Goal: Task Accomplishment & Management: Manage account settings

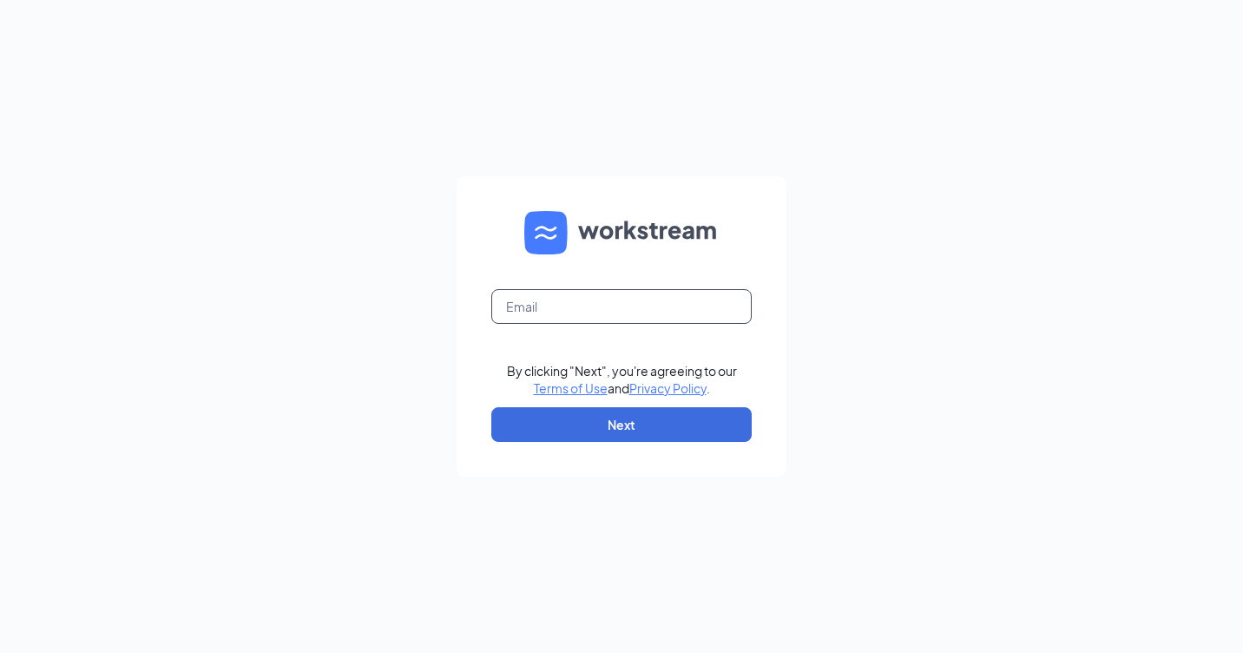
click at [610, 315] on input "text" at bounding box center [621, 306] width 260 height 35
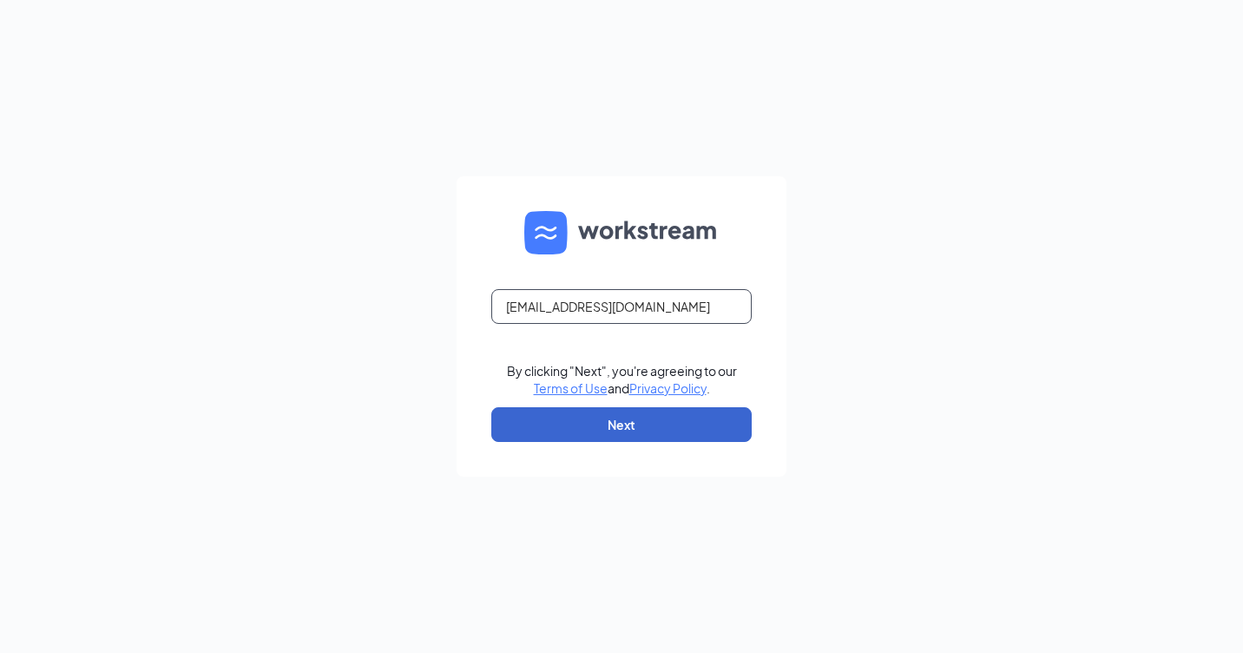
type input "rs039752@tacobell.com"
click at [613, 428] on button "Next" at bounding box center [621, 424] width 260 height 35
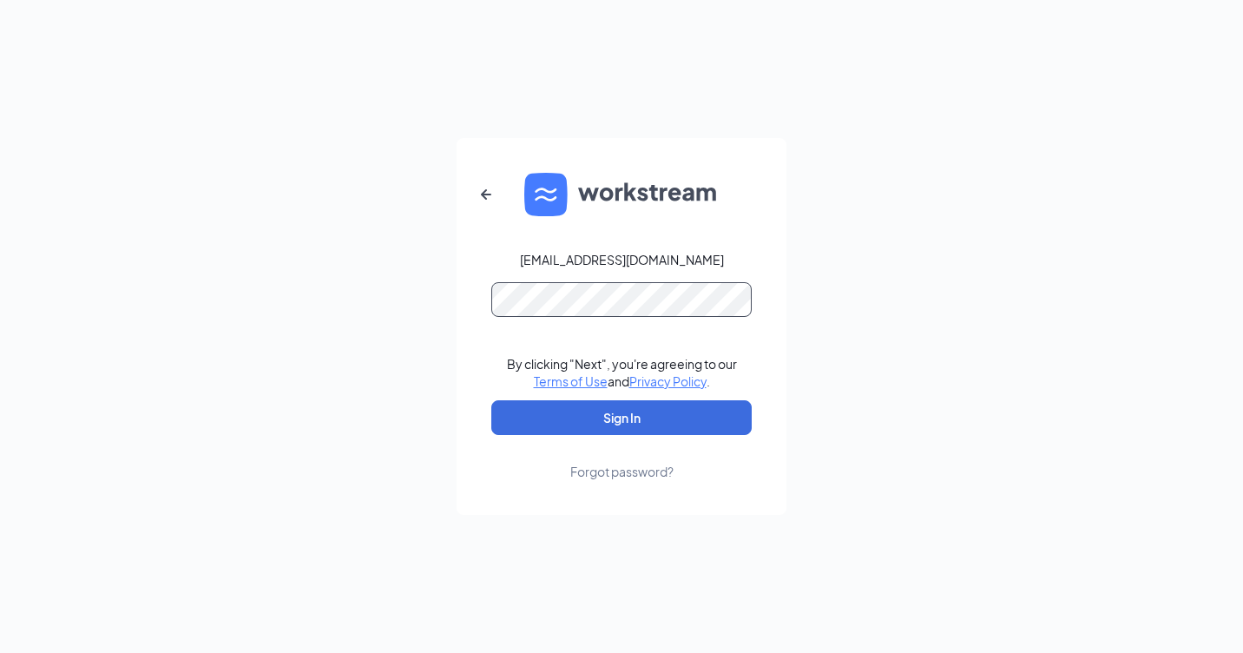
click at [491, 400] on button "Sign In" at bounding box center [621, 417] width 260 height 35
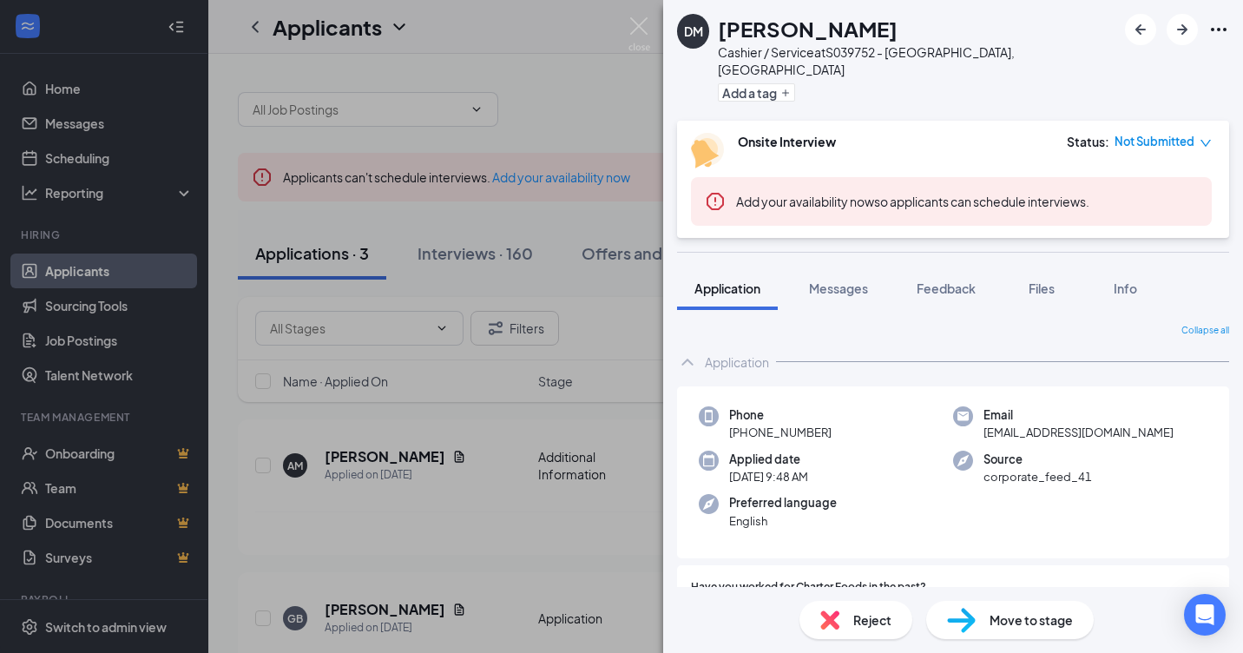
click at [473, 255] on div "DM [PERSON_NAME] Cashier / Service at S039752 - [GEOGRAPHIC_DATA], [GEOGRAPHIC_…" at bounding box center [621, 326] width 1243 height 653
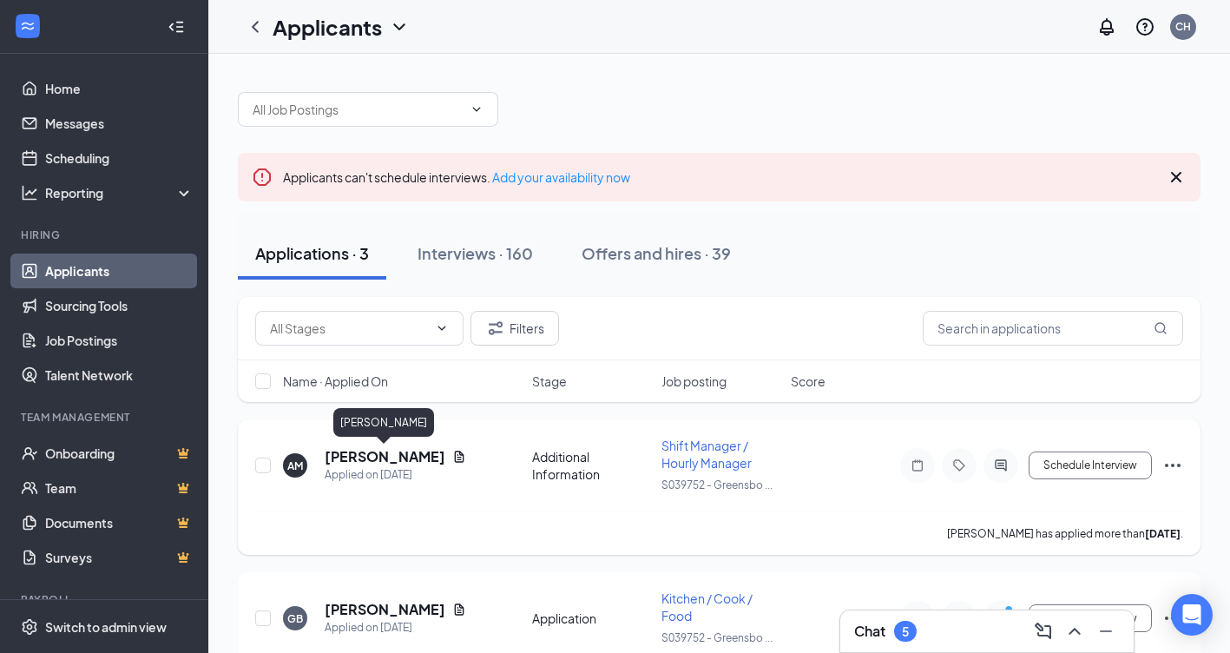
click at [389, 463] on h5 "[PERSON_NAME]" at bounding box center [385, 456] width 121 height 19
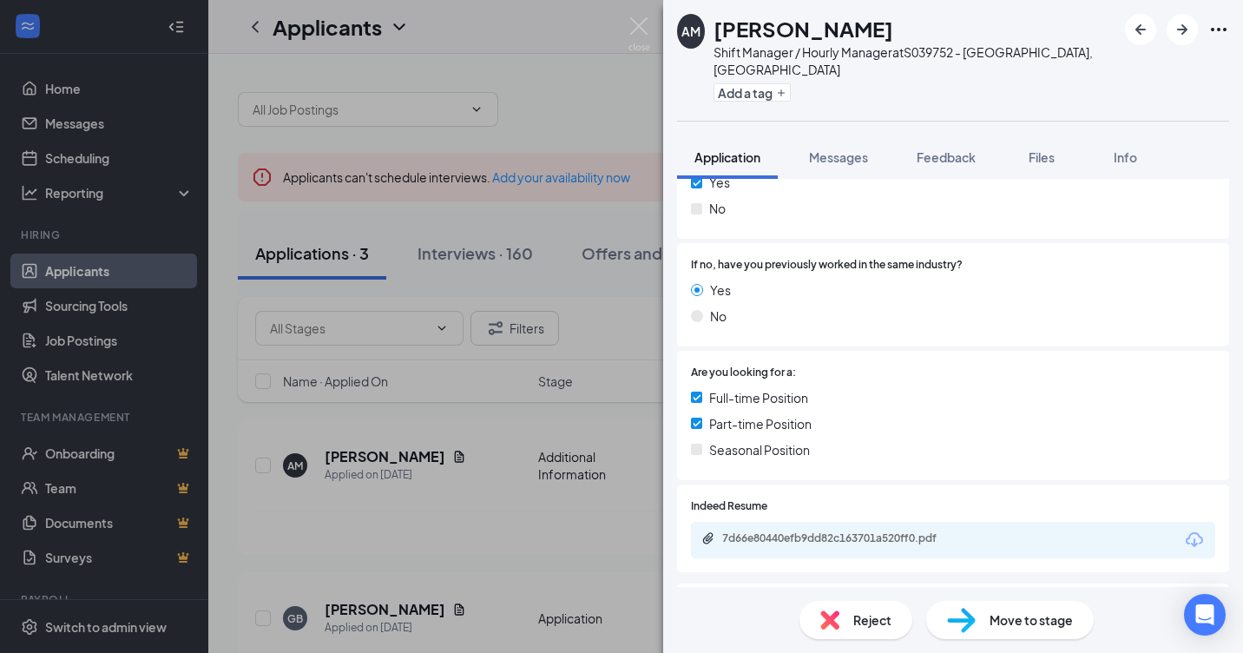
scroll to position [434, 0]
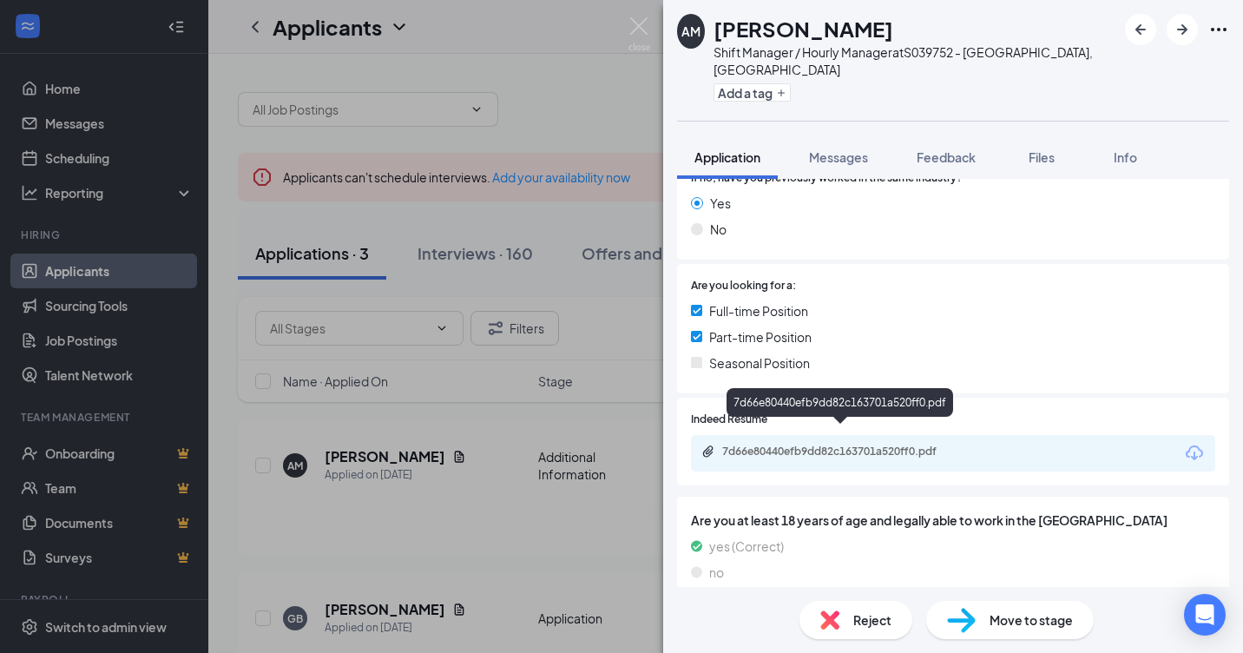
click at [769, 444] on div "7d66e80440efb9dd82c163701a520ff0.pdf" at bounding box center [843, 451] width 243 height 14
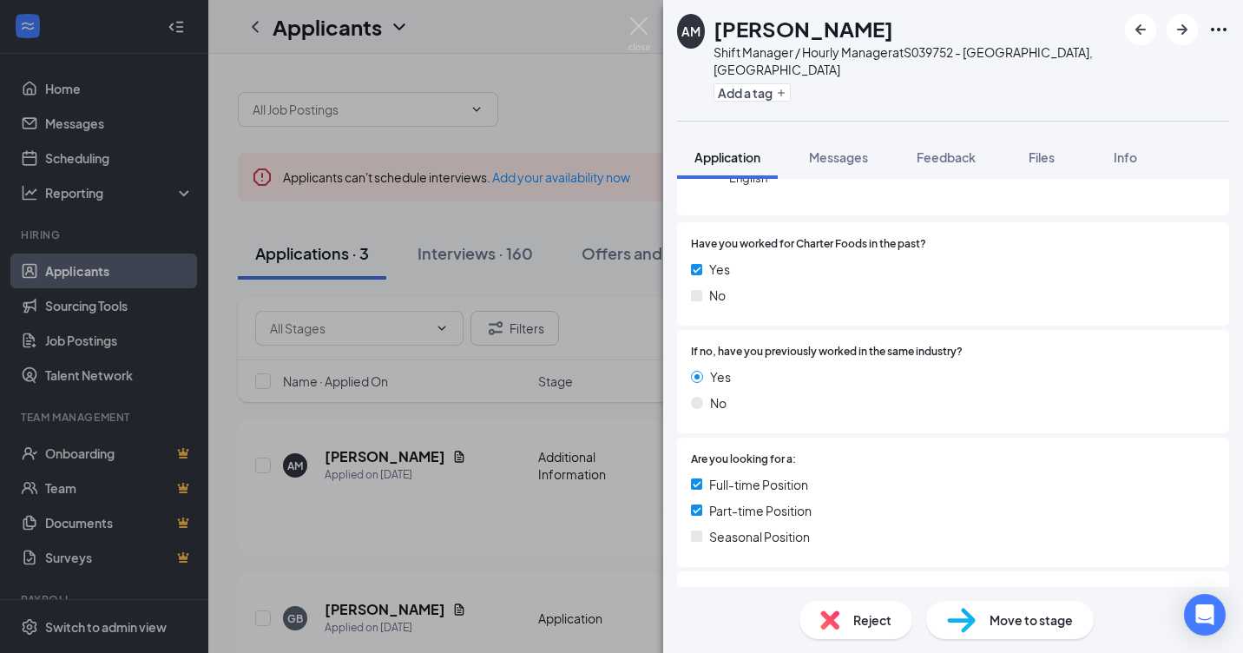
scroll to position [0, 0]
